Goal: Check status

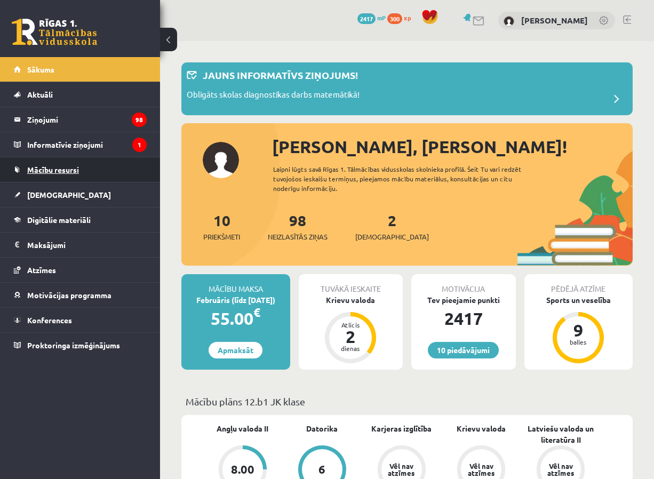
click at [76, 173] on span "Mācību resursi" at bounding box center [53, 170] width 52 height 10
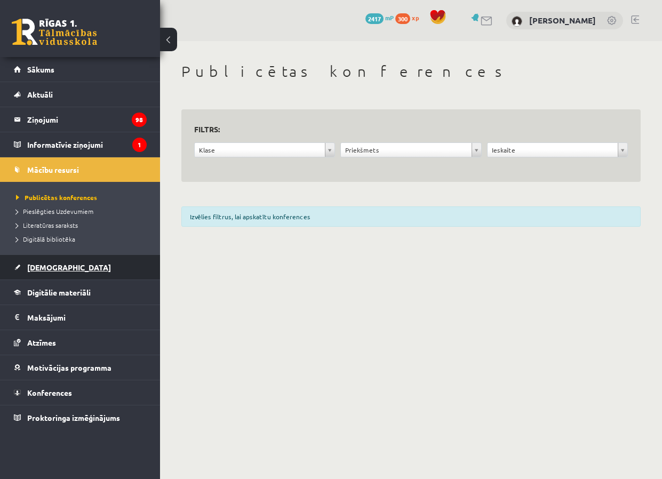
click at [54, 277] on link "[DEMOGRAPHIC_DATA]" at bounding box center [80, 267] width 133 height 25
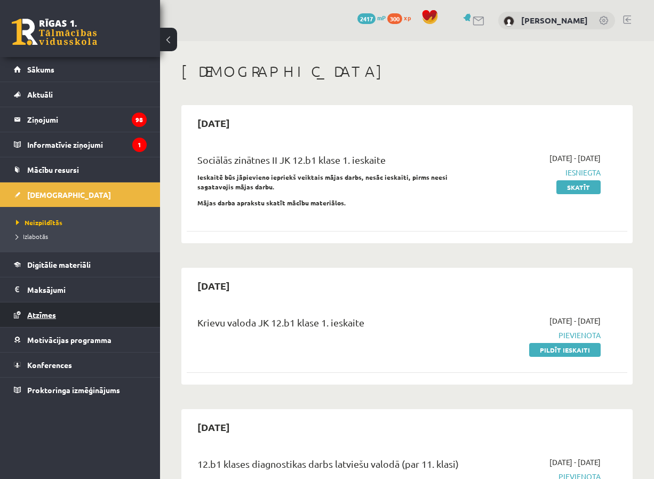
click at [46, 313] on span "Atzīmes" at bounding box center [41, 315] width 29 height 10
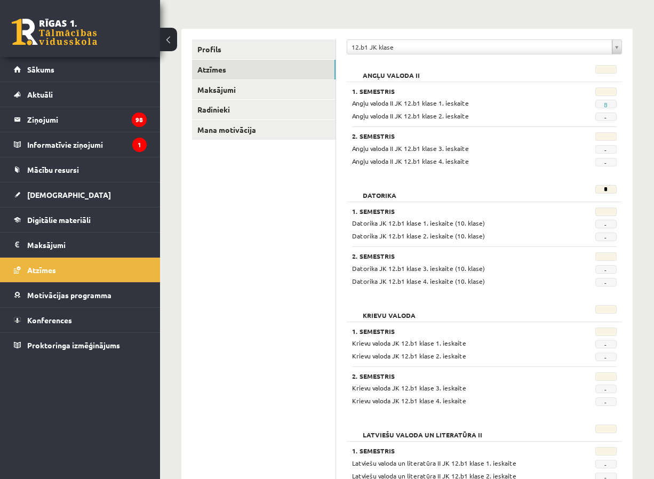
scroll to position [107, 0]
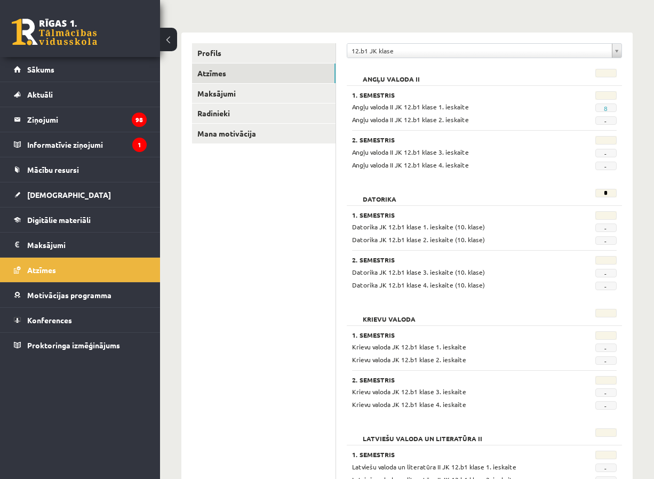
drag, startPoint x: 615, startPoint y: 194, endPoint x: 591, endPoint y: 195, distance: 24.6
click at [591, 195] on div "*" at bounding box center [601, 196] width 47 height 15
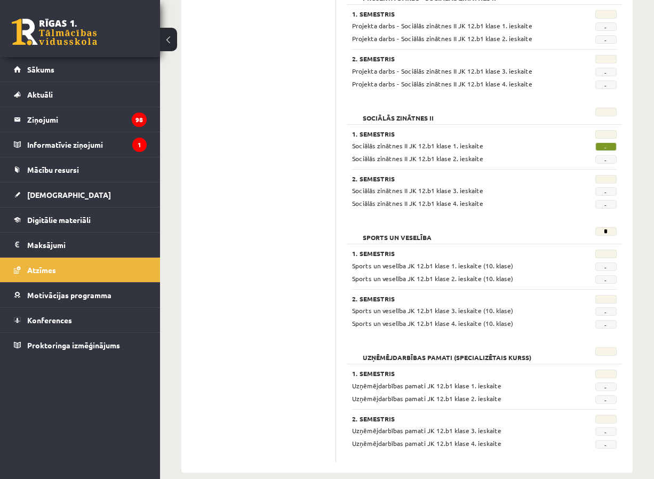
scroll to position [803, 0]
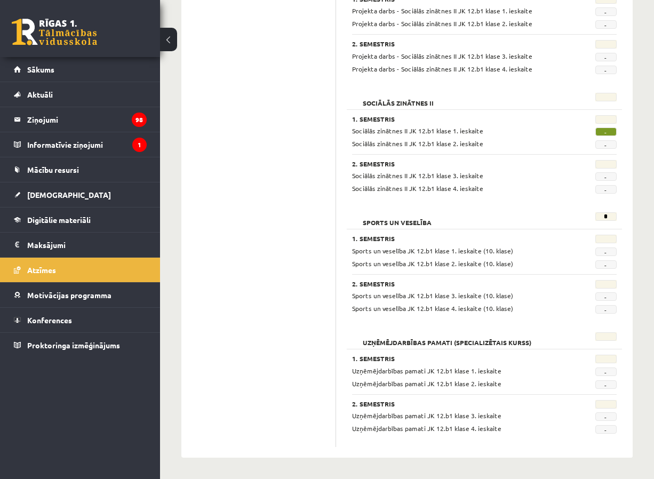
drag, startPoint x: 604, startPoint y: 107, endPoint x: 623, endPoint y: 219, distance: 113.1
drag, startPoint x: 623, startPoint y: 219, endPoint x: 614, endPoint y: 222, distance: 9.1
click at [614, 222] on div "*" at bounding box center [601, 219] width 47 height 15
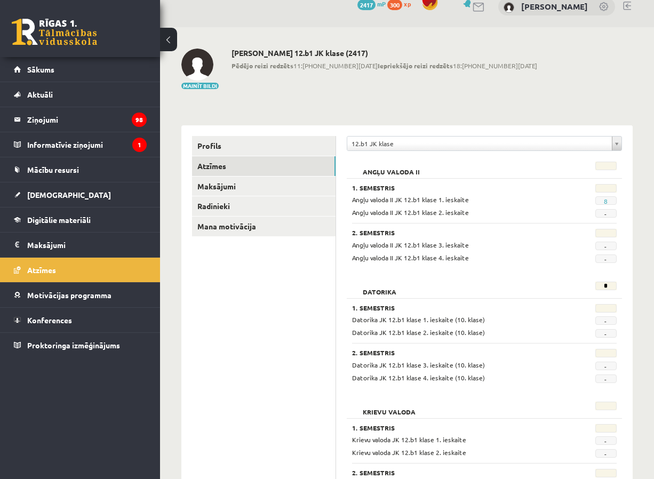
scroll to position [0, 0]
